Goal: Transaction & Acquisition: Obtain resource

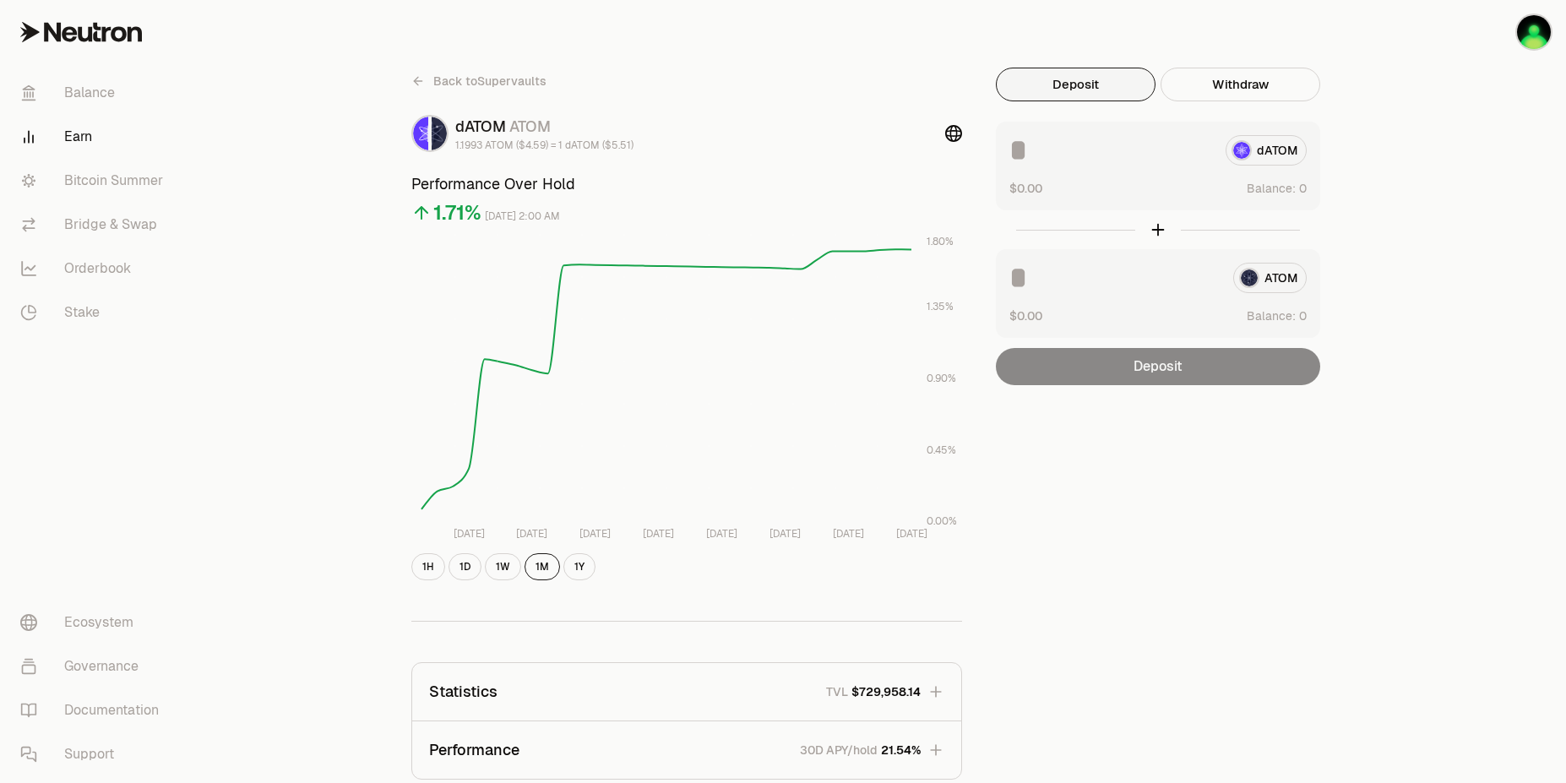
click at [1197, 639] on div "Back to Supervaults dATOM ATOM 1.1993 ATOM ($4.59) = 1 dATOM ($5.51) Performanc…" at bounding box center [877, 555] width 973 height 975
click at [1529, 33] on img "button" at bounding box center [1534, 32] width 34 height 34
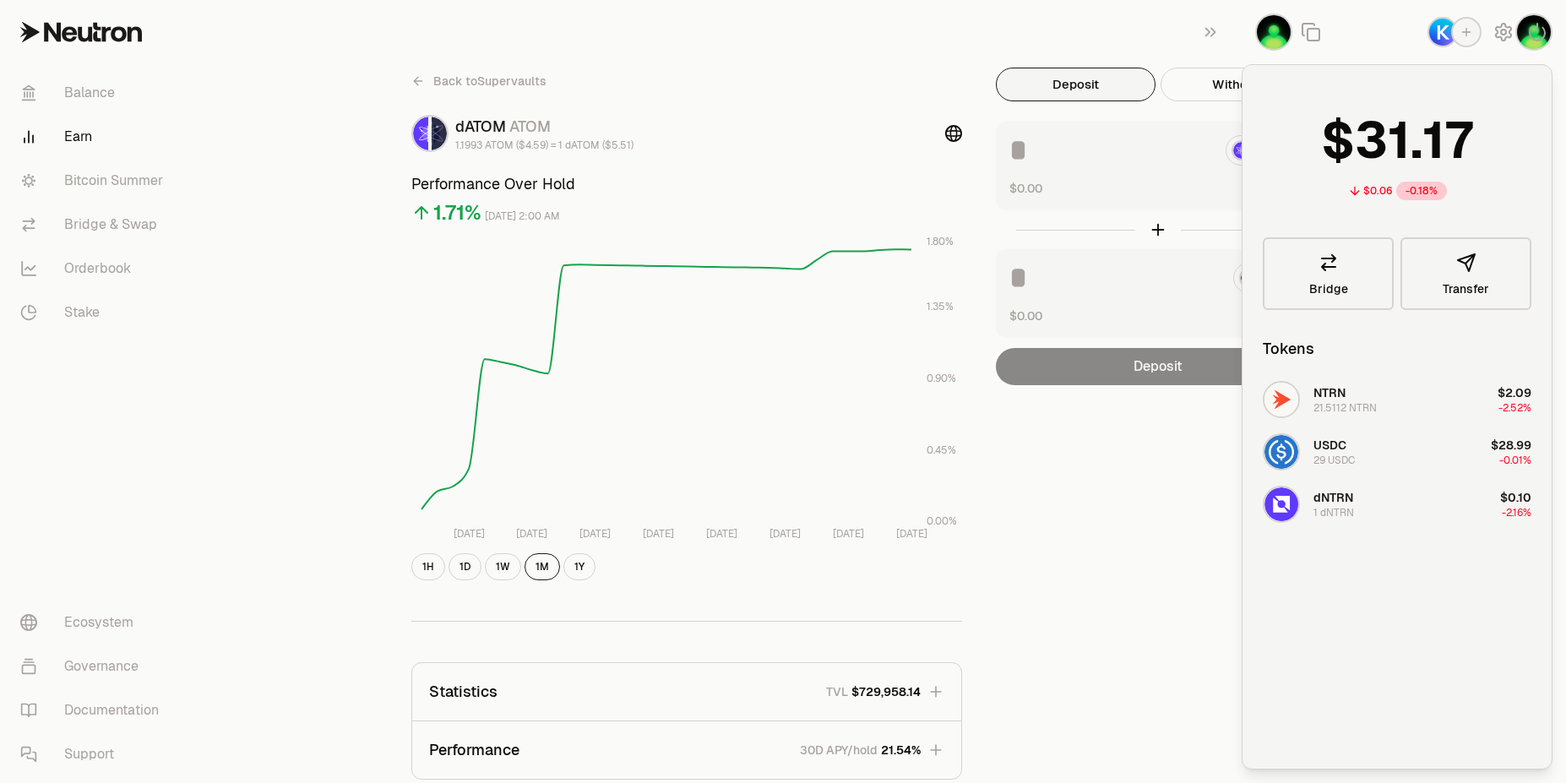
click at [1138, 608] on div "Back to Supervaults dATOM ATOM 1.1993 ATOM ($4.59) = 1 dATOM ($5.51) Performanc…" at bounding box center [877, 555] width 973 height 975
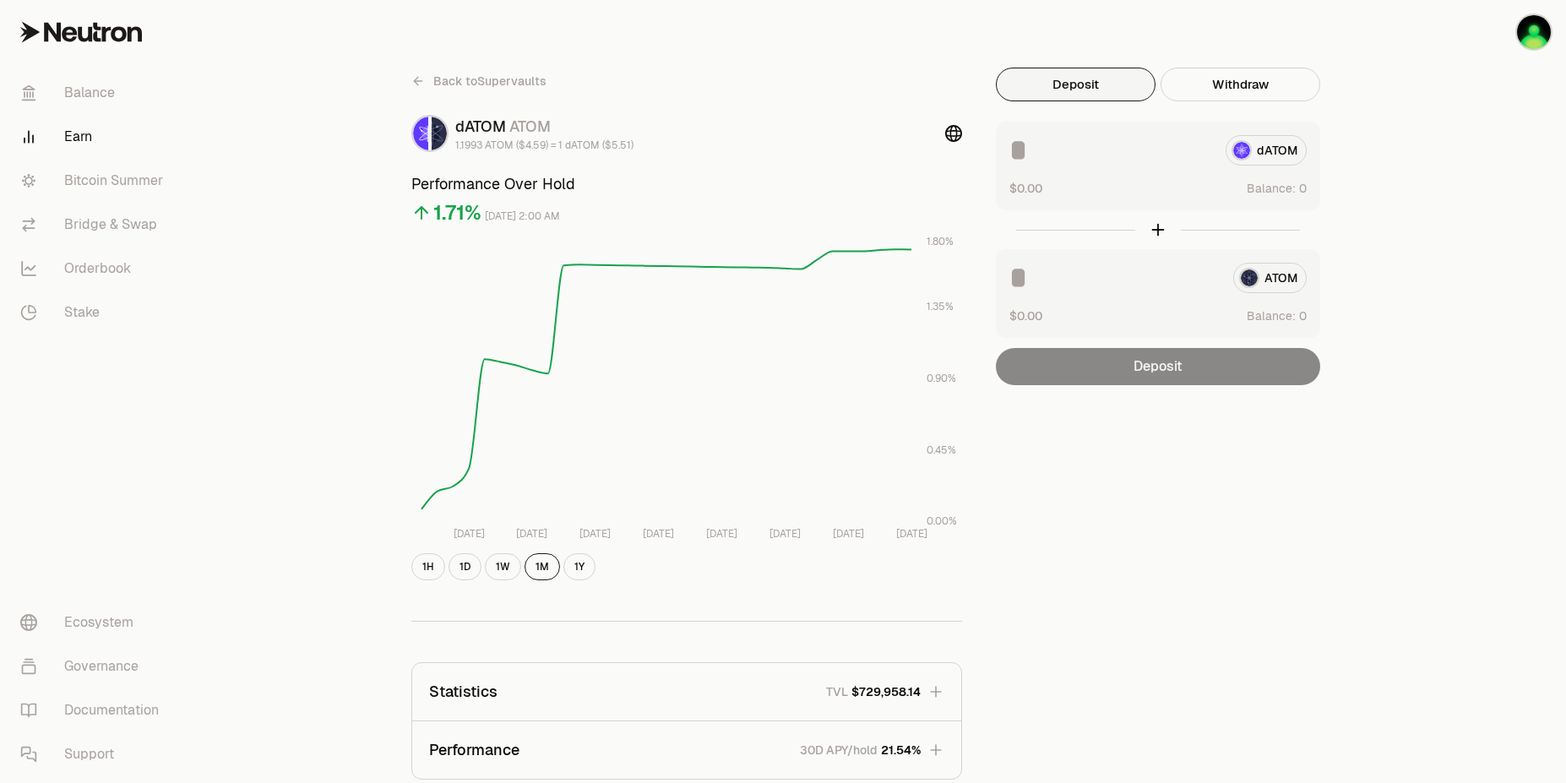
click at [1280, 150] on div "dATOM" at bounding box center [1157, 150] width 297 height 30
click at [1245, 144] on div "dATOM" at bounding box center [1157, 150] width 297 height 30
click at [1275, 280] on div "ATOM" at bounding box center [1157, 278] width 297 height 30
click at [1088, 166] on div "dATOM $0.00 Balance:" at bounding box center [1158, 166] width 324 height 89
click at [1051, 149] on input at bounding box center [1110, 150] width 203 height 30
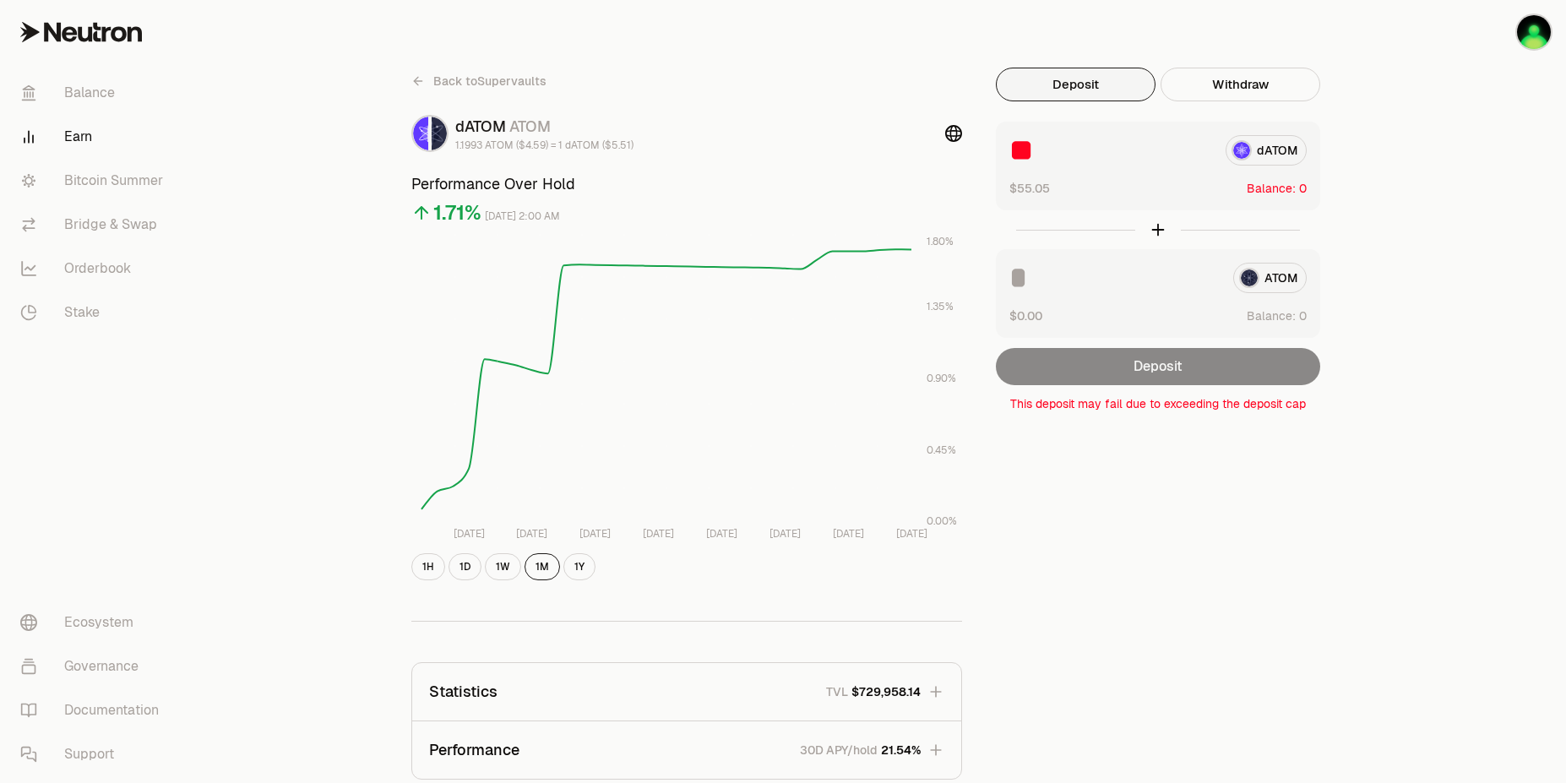
type input "**"
click at [453, 79] on span "Back to Supervaults" at bounding box center [489, 81] width 113 height 17
